Goal: Navigation & Orientation: Find specific page/section

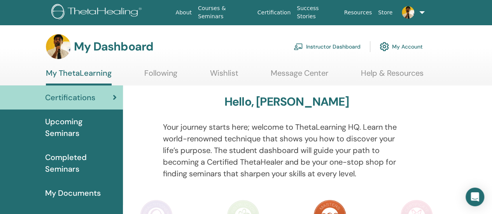
click at [413, 46] on link "My Account" at bounding box center [400, 46] width 43 height 17
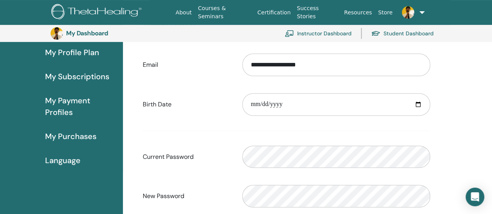
scroll to position [56, 0]
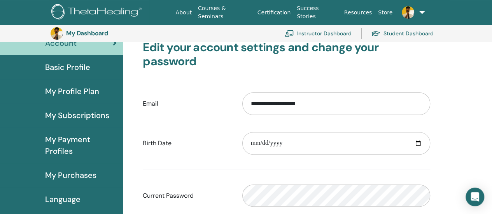
click at [74, 67] on span "Basic Profile" at bounding box center [67, 67] width 45 height 12
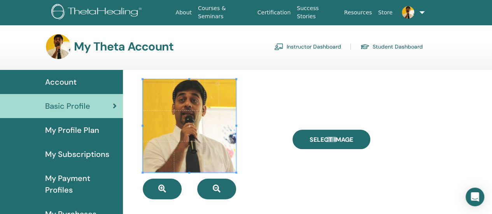
click at [73, 127] on span "My Profile Plan" at bounding box center [72, 130] width 54 height 12
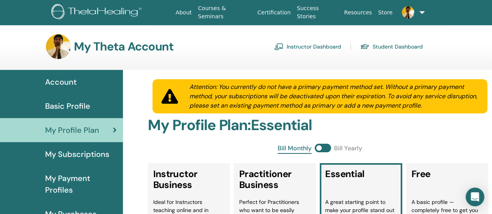
click at [409, 13] on img at bounding box center [407, 12] width 12 height 12
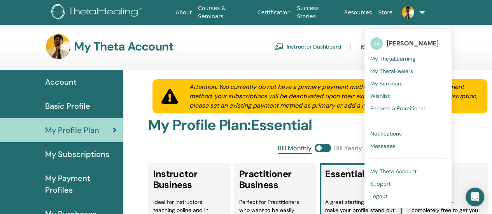
click at [390, 171] on span "My Theta Account" at bounding box center [393, 171] width 46 height 7
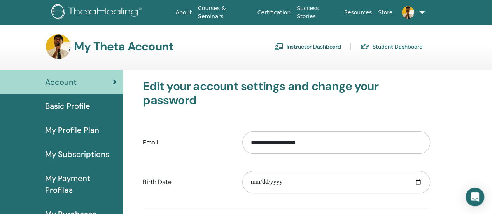
click at [408, 47] on link "Student Dashboard" at bounding box center [391, 46] width 63 height 12
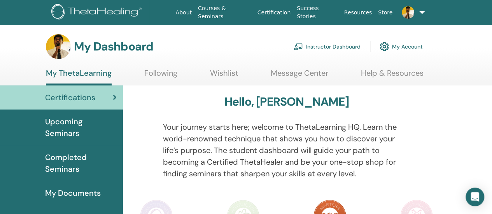
click at [62, 134] on span "Upcoming Seminars" at bounding box center [80, 127] width 71 height 23
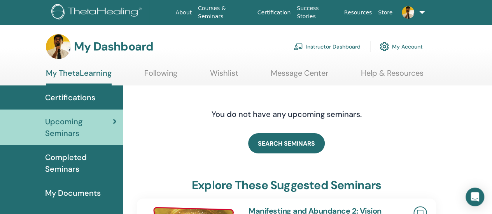
click at [63, 161] on span "Completed Seminars" at bounding box center [80, 163] width 71 height 23
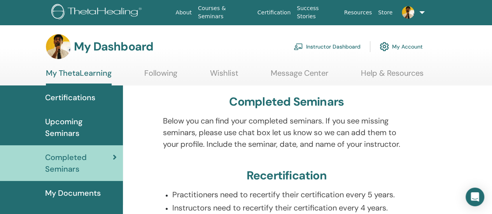
click at [64, 132] on span "Upcoming Seminars" at bounding box center [80, 127] width 71 height 23
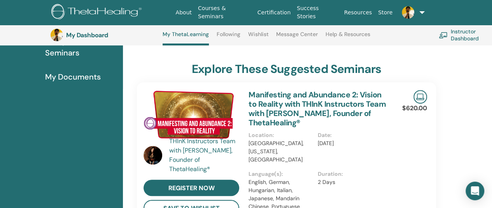
scroll to position [59, 0]
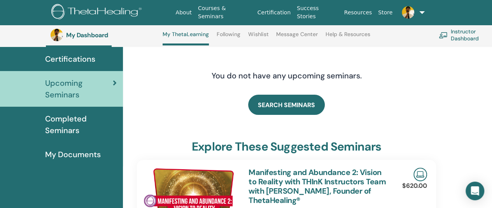
click at [58, 123] on span "Completed Seminars" at bounding box center [80, 124] width 71 height 23
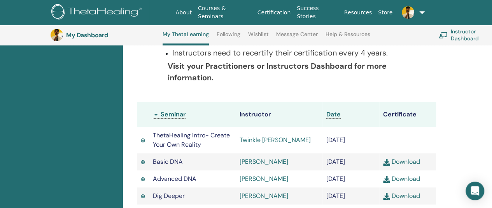
scroll to position [98, 0]
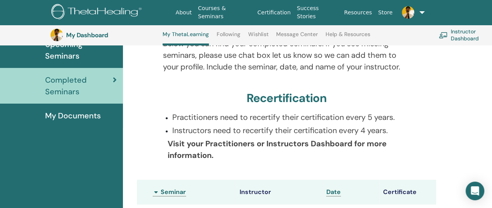
click at [86, 115] on span "My Documents" at bounding box center [73, 116] width 56 height 12
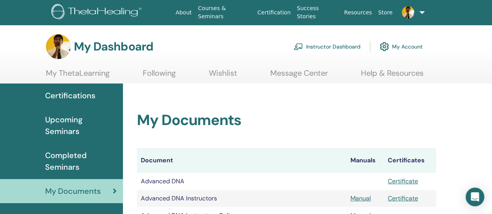
click at [404, 45] on link "My Account" at bounding box center [400, 46] width 43 height 17
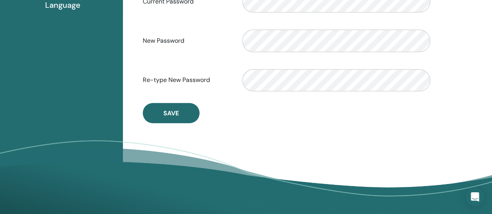
scroll to position [95, 0]
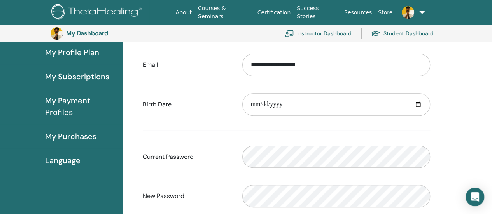
click at [75, 52] on span "My Profile Plan" at bounding box center [72, 53] width 54 height 12
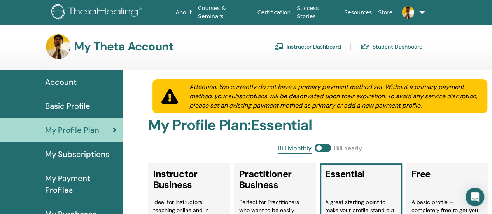
click at [73, 105] on span "Basic Profile" at bounding box center [67, 106] width 45 height 12
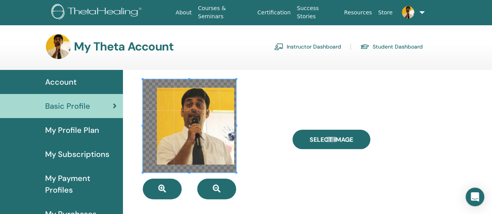
click at [55, 131] on span "My Profile Plan" at bounding box center [72, 130] width 54 height 12
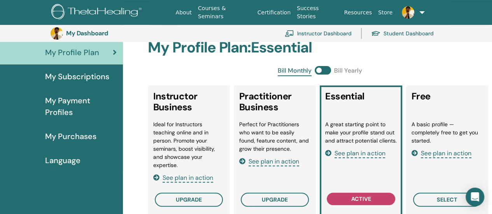
scroll to position [134, 0]
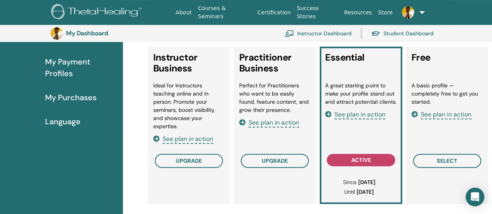
click at [66, 125] on span "Language" at bounding box center [62, 122] width 35 height 12
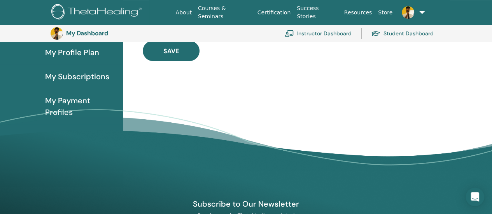
scroll to position [56, 0]
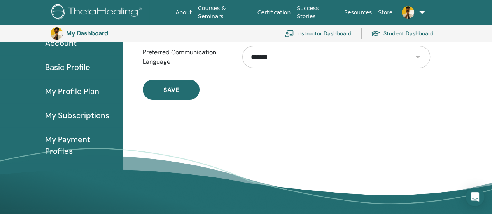
click at [73, 116] on span "My Subscriptions" at bounding box center [77, 116] width 64 height 12
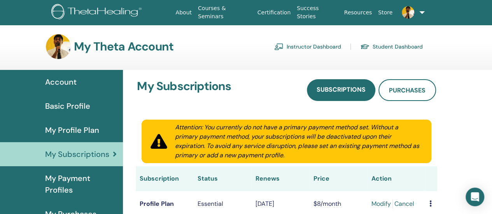
scroll to position [39, 0]
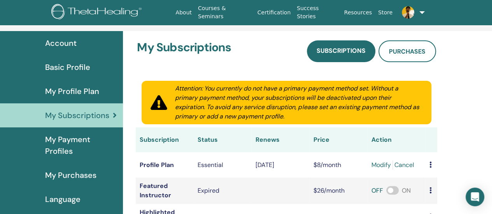
click at [79, 92] on span "My Profile Plan" at bounding box center [72, 91] width 54 height 12
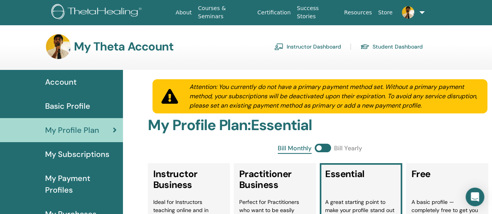
click at [87, 102] on span "Basic Profile" at bounding box center [67, 106] width 45 height 12
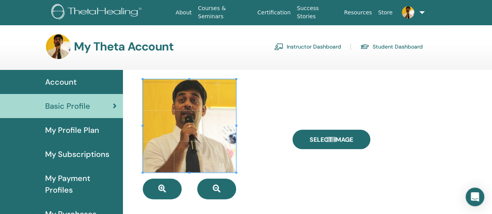
click at [68, 80] on span "Account" at bounding box center [60, 82] width 31 height 12
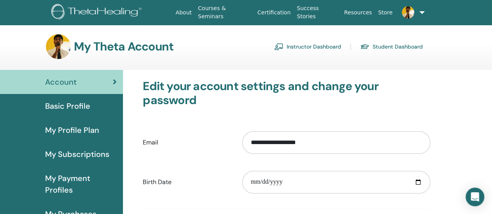
click at [410, 10] on img at bounding box center [407, 12] width 12 height 12
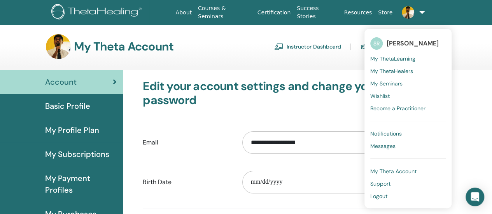
click at [389, 132] on span "Notifications" at bounding box center [385, 133] width 31 height 7
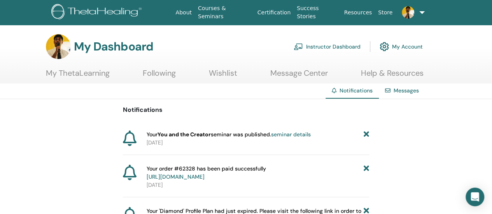
click at [409, 72] on link "Help & Resources" at bounding box center [392, 75] width 63 height 15
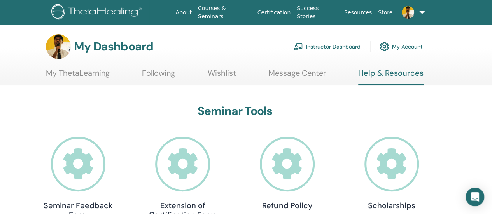
click at [85, 73] on link "My ThetaLearning" at bounding box center [78, 75] width 64 height 15
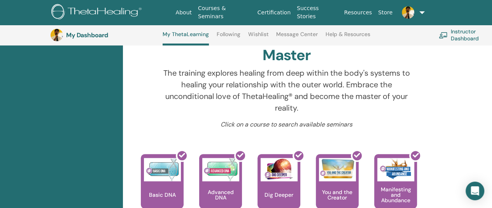
scroll to position [331, 0]
